Goal: Check status: Check status

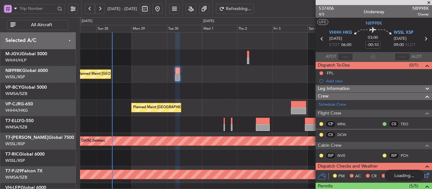
scroll to position [134, 0]
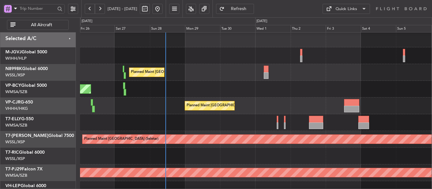
click at [161, 113] on div "Planned Maint [GEOGRAPHIC_DATA] ([GEOGRAPHIC_DATA] Intl)" at bounding box center [256, 106] width 352 height 17
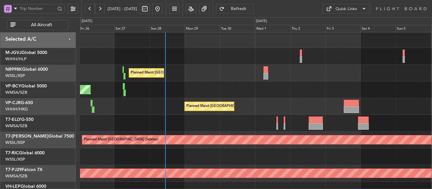
scroll to position [61, 0]
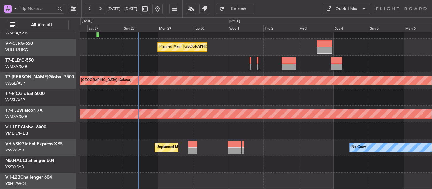
click at [207, 32] on div "Unplanned Maint Kuala Lumpur (Sultan Abdul Aziz Shah - Subang) Planned Maint Ho…" at bounding box center [216, 103] width 432 height 172
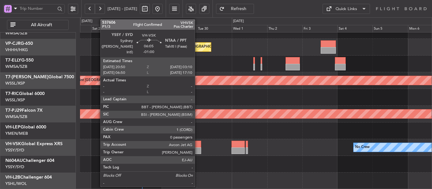
click at [198, 147] on div at bounding box center [196, 144] width 9 height 7
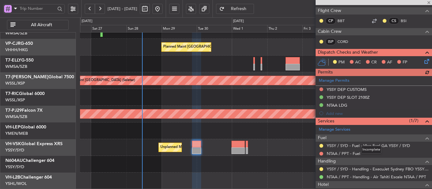
scroll to position [127, 0]
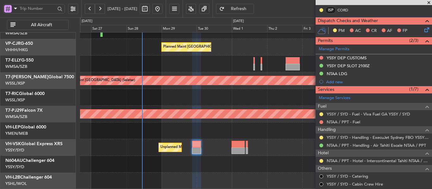
click at [251, 10] on span "Refresh" at bounding box center [239, 9] width 26 height 4
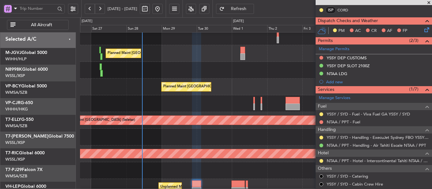
click at [196, 125] on div "Planned Maint [GEOGRAPHIC_DATA] (Seletar)" at bounding box center [311, 120] width 505 height 9
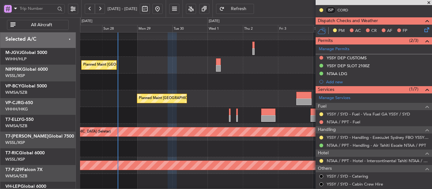
scroll to position [9, 0]
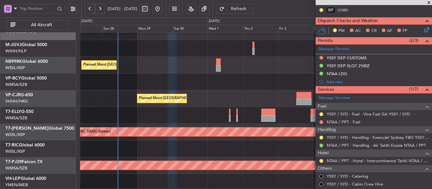
click at [191, 77] on div "Unplanned Maint [GEOGRAPHIC_DATA] (Sultan [PERSON_NAME] [PERSON_NAME] - Subang)" at bounding box center [256, 82] width 352 height 17
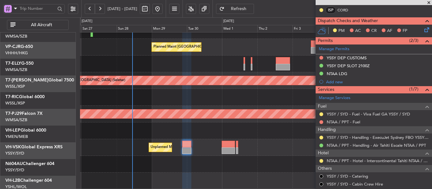
click at [217, 93] on div "Unplanned Maint Kuala Lumpur (Sultan Abdul Aziz Shah - Subang) Planned Maint Ho…" at bounding box center [256, 81] width 352 height 218
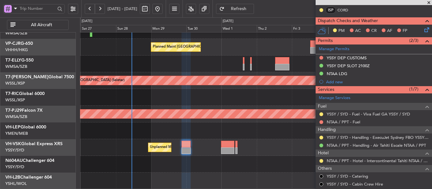
click at [199, 131] on div "Unplanned Maint Kuala Lumpur (Sultan Abdul Aziz Shah - Subang) Planned Maint Ho…" at bounding box center [256, 81] width 352 height 218
click at [350, 122] on link "NTAA / PPT - Fuel" at bounding box center [344, 122] width 34 height 5
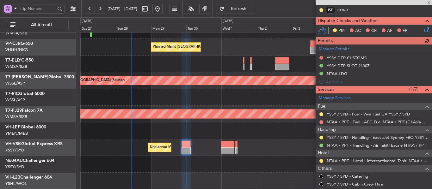
type input "+00:15"
type input "6"
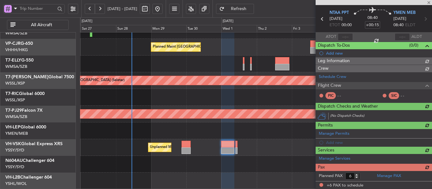
scroll to position [127, 0]
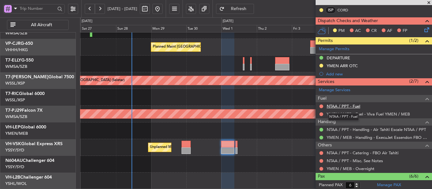
click at [358, 106] on link "NTAA / PPT - Fuel" at bounding box center [344, 106] width 34 height 5
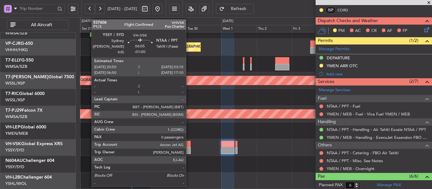
click at [189, 152] on div at bounding box center [186, 151] width 9 height 7
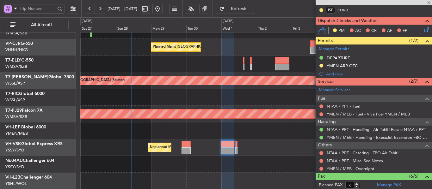
type input "-01:00"
type input "0"
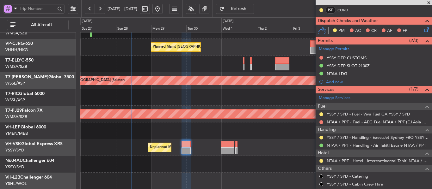
click at [377, 123] on link "NTAA / PPT - Fuel - AEG Fuel NTAA / PPT (EJ Asia Only)" at bounding box center [378, 122] width 102 height 5
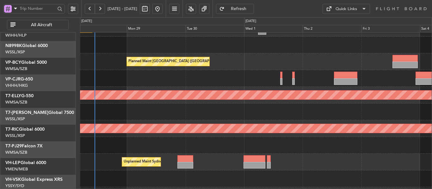
scroll to position [47, 0]
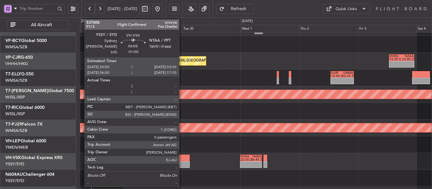
click at [182, 157] on div at bounding box center [181, 158] width 15 height 7
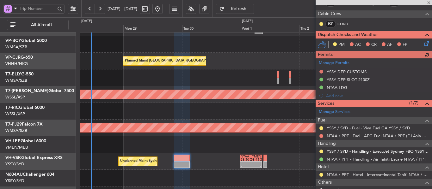
scroll to position [127, 0]
